Goal: Information Seeking & Learning: Find specific fact

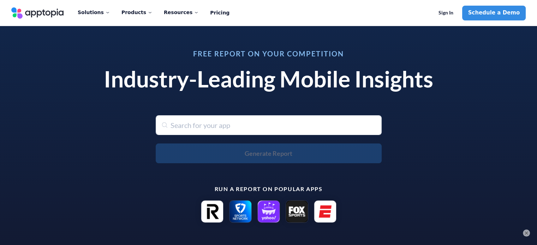
click at [25, 103] on div "Free Report on Your Competition Industry-Leading Mobile Insights Search for any…" at bounding box center [268, 136] width 537 height 229
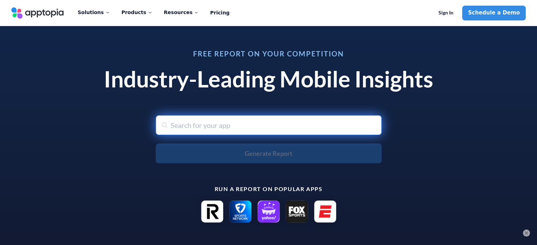
click at [191, 122] on input "text" at bounding box center [269, 125] width 226 height 20
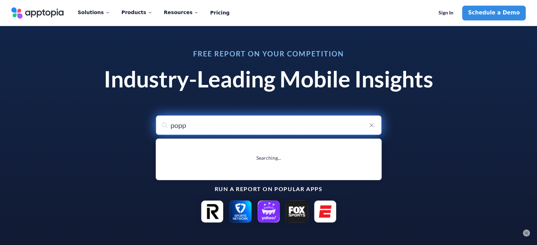
type input "poppi"
type input "poppins - Partage d'objets"
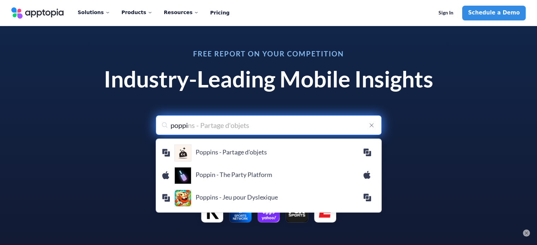
type input "poppi"
type input "poppins - Partage d'objets"
click at [320, 120] on input "poppi" at bounding box center [269, 125] width 226 height 20
drag, startPoint x: 251, startPoint y: 123, endPoint x: 159, endPoint y: 128, distance: 92.3
click at [159, 128] on input "poppi" at bounding box center [269, 125] width 226 height 20
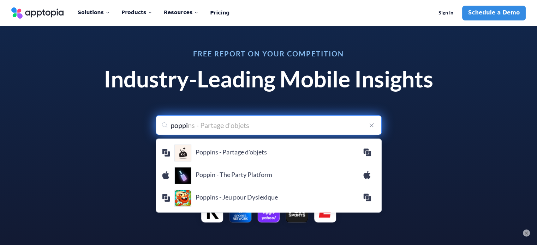
type input "o"
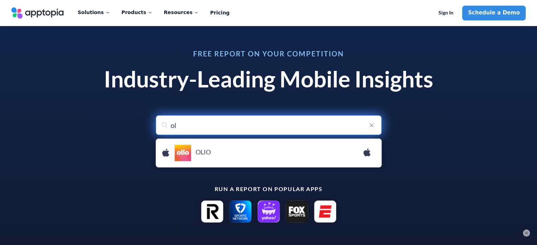
type input "o"
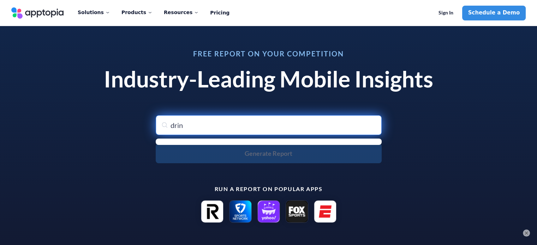
type input "drink"
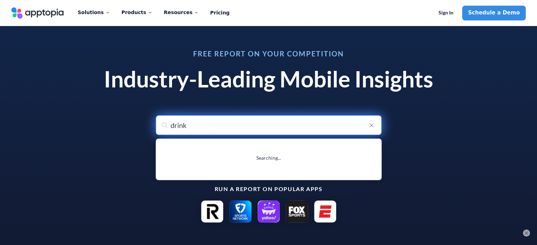
type input "drinkPrime Water Purifier"
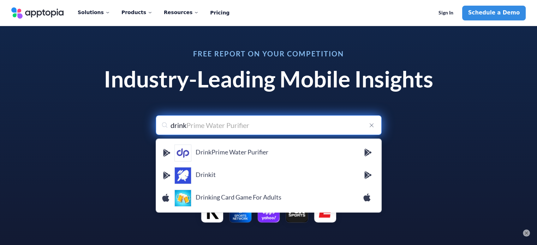
type input "drinks"
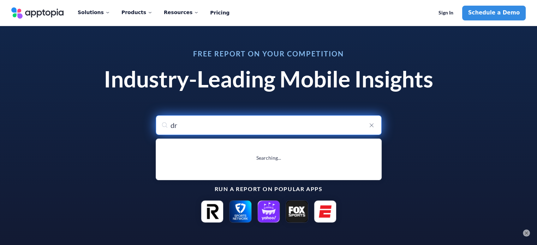
type input "d"
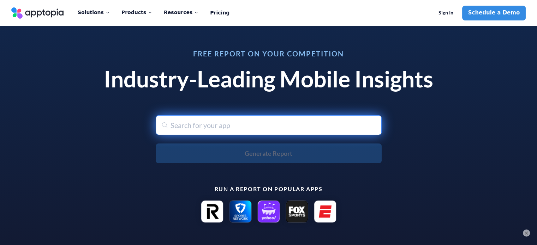
click at [283, 127] on input "text" at bounding box center [269, 125] width 226 height 20
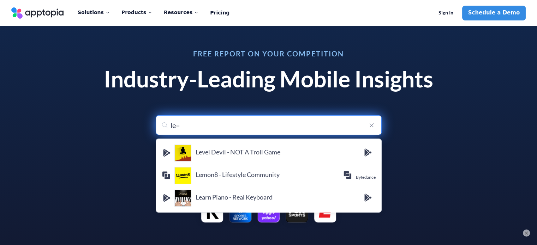
type input "le"
type input "level Devil - NOT A Troll Game"
type input "la"
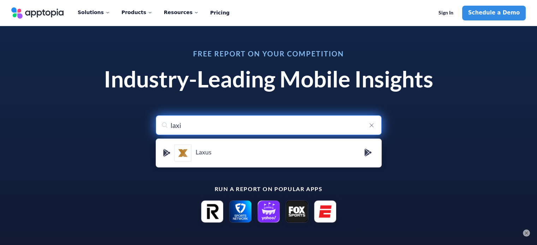
type input "lax"
type input "laxus"
type input "l"
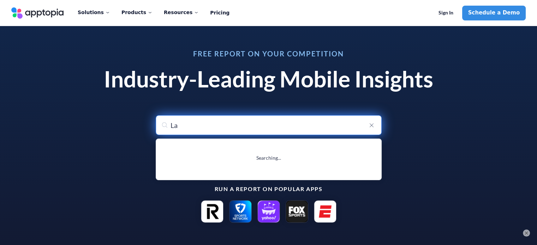
type input "Lax"
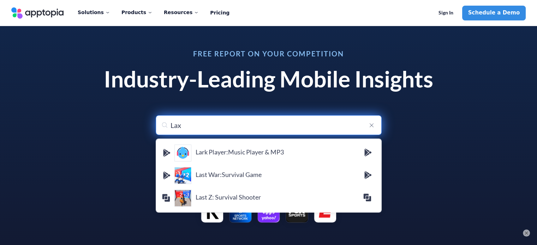
type input "Laxasfit"
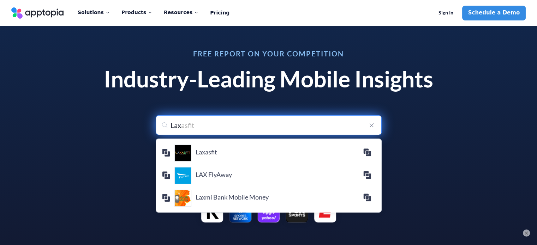
type input "Laxi"
type input "Laxis"
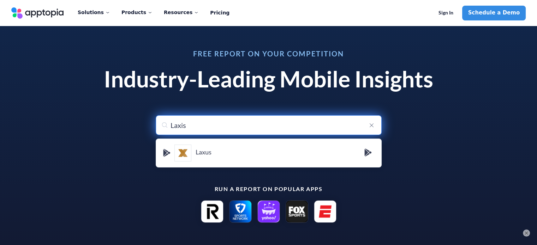
click at [171, 129] on input "Laxis" at bounding box center [269, 125] width 226 height 20
click at [180, 127] on input "Laxis" at bounding box center [269, 125] width 226 height 20
